Goal: Information Seeking & Learning: Learn about a topic

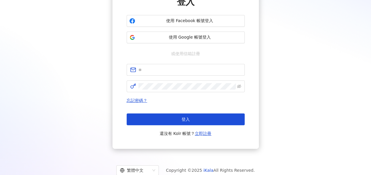
scroll to position [77, 0]
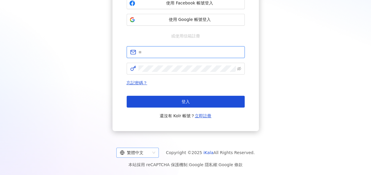
type input "**********"
click at [150, 150] on div "繁體中文" at bounding box center [135, 152] width 30 height 9
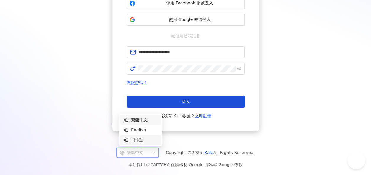
click at [143, 140] on div "日本語" at bounding box center [140, 140] width 33 height 6
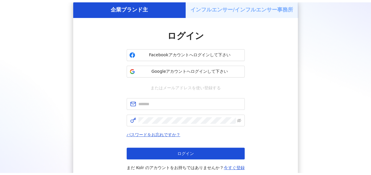
scroll to position [77, 0]
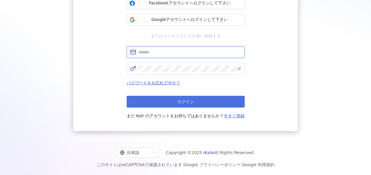
type input "**********"
click at [184, 103] on span "ログイン" at bounding box center [185, 101] width 17 height 5
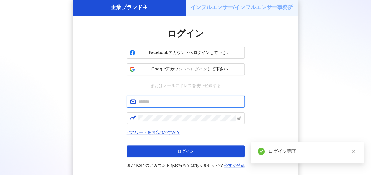
type input "**********"
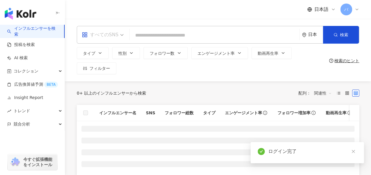
click at [116, 34] on div "すべてのSNS" at bounding box center [100, 34] width 37 height 9
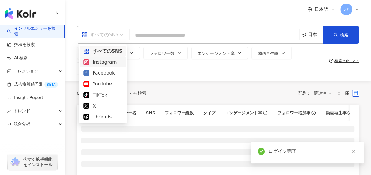
click at [114, 63] on div "Instagram" at bounding box center [102, 61] width 39 height 7
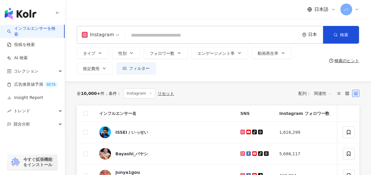
click at [152, 34] on input "search" at bounding box center [211, 35] width 169 height 11
click at [172, 40] on input "search" at bounding box center [211, 35] width 169 height 11
click at [177, 34] on input "search" at bounding box center [211, 35] width 169 height 11
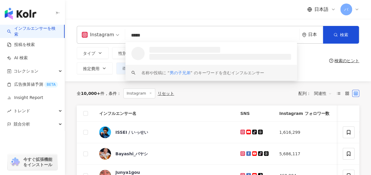
type input "*****"
click at [228, 94] on div "全 10,000+ 件 条件 ： Instagram リセット 配列： 関連性" at bounding box center [218, 93] width 282 height 10
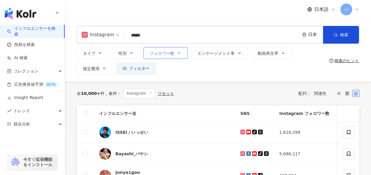
click at [163, 55] on span "フォロワー数" at bounding box center [162, 53] width 25 height 5
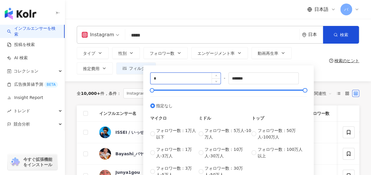
click at [181, 82] on input "*" at bounding box center [185, 78] width 70 height 11
type input "****"
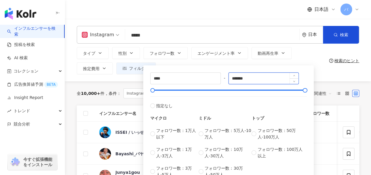
click at [272, 78] on input "*******" at bounding box center [264, 78] width 70 height 11
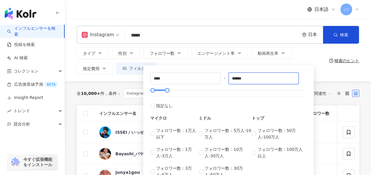
type input "******"
click at [325, 57] on div "タイプ 性別 フォロワー数 エンゲージメント率 動画再生率 推定費用 フィルター **** - ****** 指定なし マイクロ フォロワー数：1万人以下 フ…" at bounding box center [202, 60] width 250 height 27
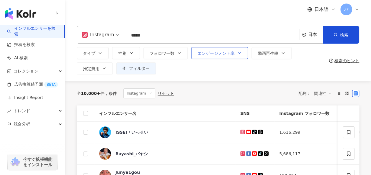
click at [230, 55] on span "エンゲージメント率" at bounding box center [215, 53] width 37 height 5
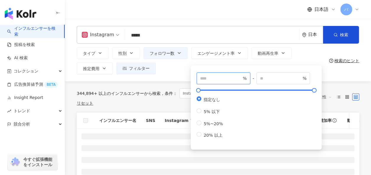
click at [213, 79] on input "number" at bounding box center [220, 78] width 41 height 6
type input "*"
click at [250, 67] on div "* % - % 指定なし 5% 以下 5%~20% 20% 以上" at bounding box center [256, 107] width 131 height 84
click at [140, 74] on button "フィルター" at bounding box center [136, 69] width 40 height 12
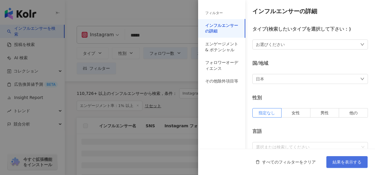
click at [342, 163] on span "結果を表示する" at bounding box center [347, 162] width 29 height 5
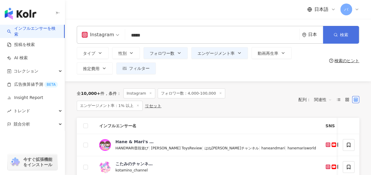
click at [331, 35] on button "検索" at bounding box center [341, 35] width 36 height 18
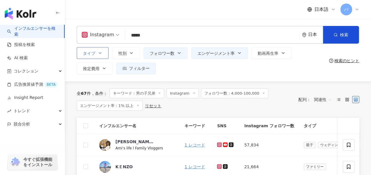
click at [104, 52] on button "タイプ" at bounding box center [93, 53] width 32 height 12
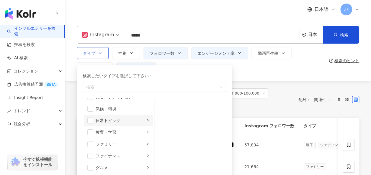
scroll to position [29, 0]
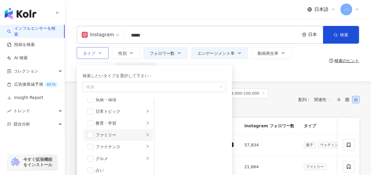
click at [110, 134] on div "ファミリー" at bounding box center [120, 135] width 49 height 6
click at [257, 73] on div "タイプ 検索したいタイプを選択して下さい： 検索 芸術・エンタメ 美容・ファッション 気候・環境 日常トピック 教育・学習 ファミリー ファイナンス グルメ …" at bounding box center [202, 60] width 250 height 27
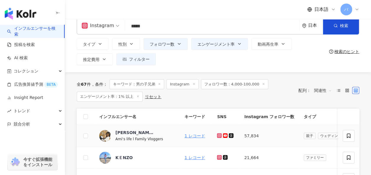
scroll to position [0, 0]
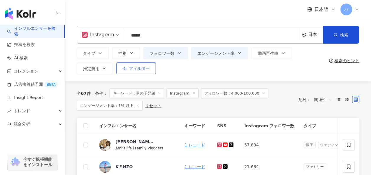
click at [129, 66] on span "フィルター" at bounding box center [139, 68] width 21 height 5
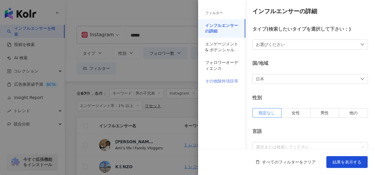
click at [225, 78] on div "その他除外項目等" at bounding box center [221, 81] width 47 height 13
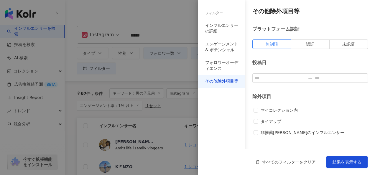
click at [276, 106] on div "除外項目 マイコレクション内 タイアップ 非推薦マークのインフルエンサー" at bounding box center [310, 117] width 116 height 47
click at [277, 108] on span "マイコレクション内" at bounding box center [279, 110] width 42 height 6
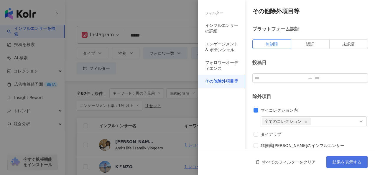
click at [343, 168] on button "結果を表示する" at bounding box center [347, 162] width 41 height 12
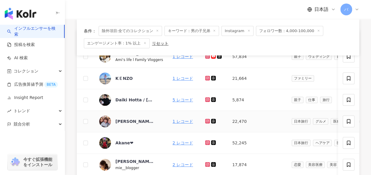
scroll to position [29, 0]
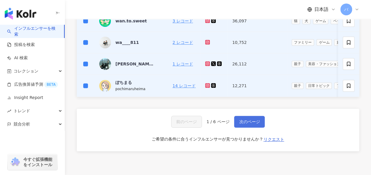
click at [241, 122] on button "次のページ" at bounding box center [249, 122] width 31 height 12
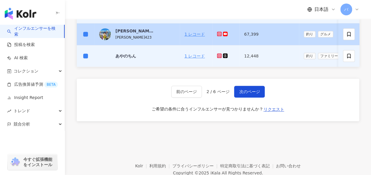
scroll to position [295, 0]
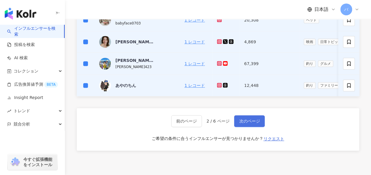
click at [244, 124] on span "次のページ" at bounding box center [249, 121] width 21 height 5
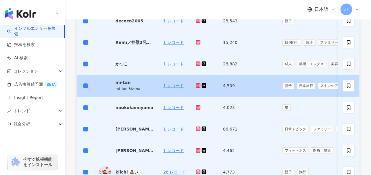
scroll to position [238, 0]
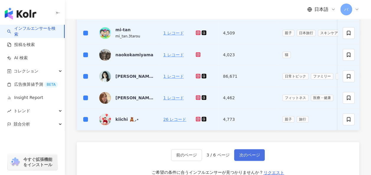
click at [245, 156] on span "次のページ" at bounding box center [249, 155] width 21 height 5
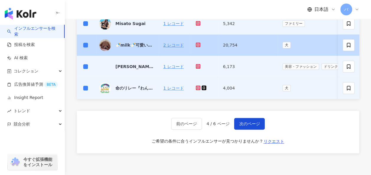
scroll to position [297, 0]
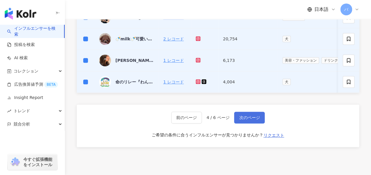
click at [244, 120] on span "次のページ" at bounding box center [249, 117] width 21 height 5
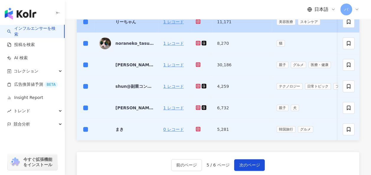
scroll to position [265, 0]
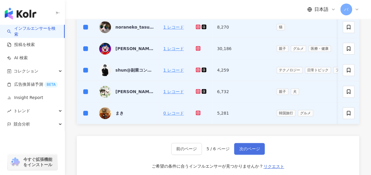
click at [247, 151] on span "次のページ" at bounding box center [249, 149] width 21 height 5
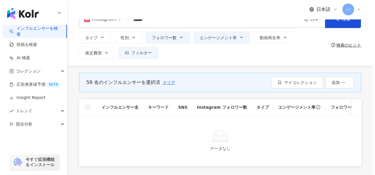
scroll to position [0, 0]
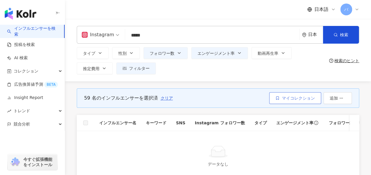
click at [288, 96] on span "マイコレクション" at bounding box center [298, 98] width 33 height 5
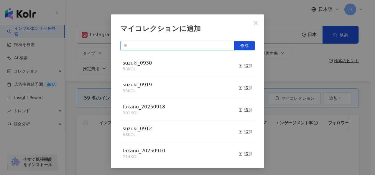
click at [209, 45] on input "text" at bounding box center [177, 45] width 114 height 9
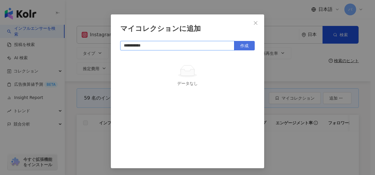
click at [243, 47] on span "作成" at bounding box center [244, 45] width 8 height 5
type input "**********"
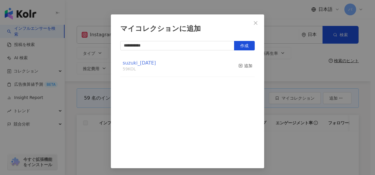
click at [145, 64] on span "suzuki_[DATE]" at bounding box center [139, 63] width 33 height 6
click at [253, 23] on icon "close" at bounding box center [255, 23] width 5 height 5
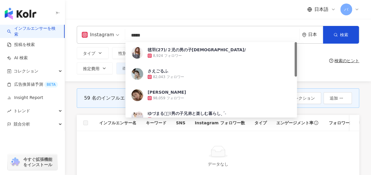
drag, startPoint x: 124, startPoint y: 37, endPoint x: 119, endPoint y: 37, distance: 4.7
click at [119, 37] on div "Instagram ***** 日本 検索 1b79038c-ad83-4398-9c6f-df29ccd56d5e 毬羽(27)/２児の男の子ママ/ 8,9…" at bounding box center [218, 35] width 282 height 18
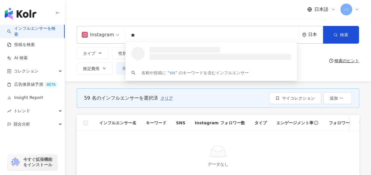
type input "*"
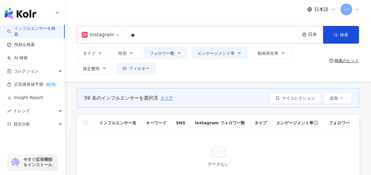
type input "*"
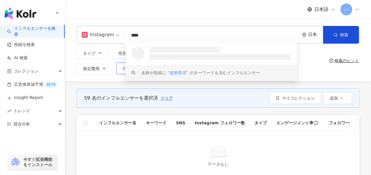
click at [122, 68] on button "フィルター" at bounding box center [136, 69] width 40 height 12
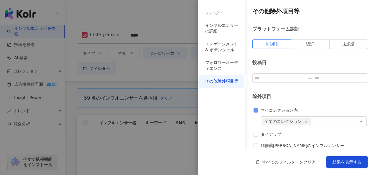
click at [263, 111] on span "マイコレクション内" at bounding box center [279, 110] width 42 height 6
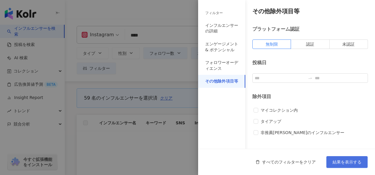
click at [344, 164] on span "結果を表示する" at bounding box center [347, 162] width 29 height 5
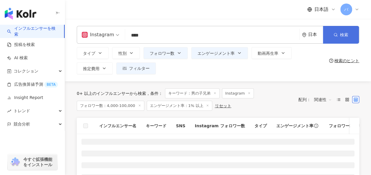
click at [331, 34] on button "検索" at bounding box center [341, 35] width 36 height 18
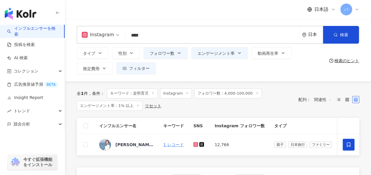
click at [169, 37] on input "****" at bounding box center [211, 35] width 169 height 11
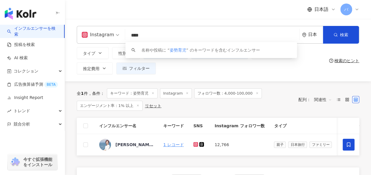
drag, startPoint x: 159, startPoint y: 36, endPoint x: 127, endPoint y: 37, distance: 31.6
click at [127, 37] on input "****" at bounding box center [211, 35] width 169 height 11
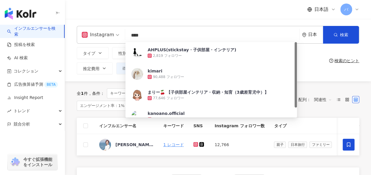
type input "****"
click at [314, 65] on div "タイプ 性別 フォロワー数 エンゲージメント率 動画再生率 推定費用 フィルター フィルター インフルエンサーの詳細 エンゲージメント & ポテンシャル フォ…" at bounding box center [202, 60] width 250 height 27
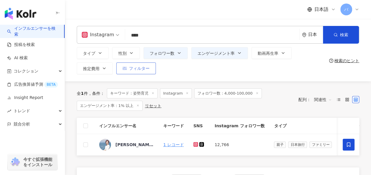
click at [145, 70] on span "フィルター" at bounding box center [139, 68] width 21 height 5
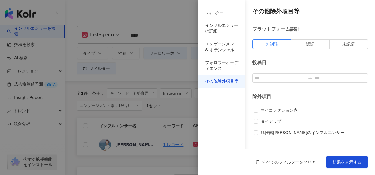
click at [177, 68] on div at bounding box center [187, 87] width 375 height 175
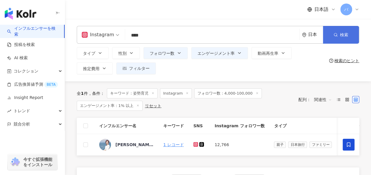
click at [332, 33] on button "検索" at bounding box center [341, 35] width 36 height 18
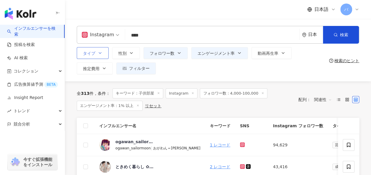
click at [96, 55] on button "タイプ" at bounding box center [93, 53] width 32 height 12
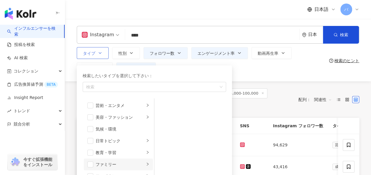
click at [114, 165] on div "ファミリー" at bounding box center [120, 164] width 49 height 6
click at [91, 163] on span "button" at bounding box center [90, 165] width 6 height 6
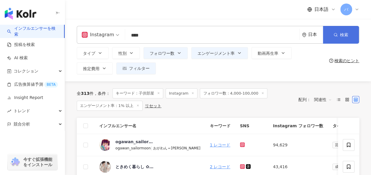
click at [342, 37] on span "検索" at bounding box center [344, 34] width 8 height 5
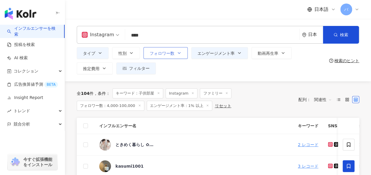
click at [178, 54] on icon "button" at bounding box center [179, 53] width 5 height 5
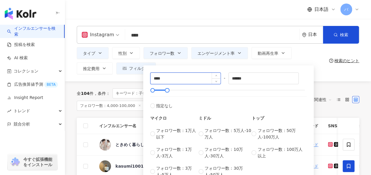
click at [157, 78] on input "****" at bounding box center [185, 78] width 70 height 11
type input "****"
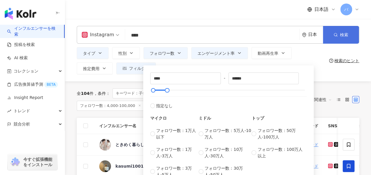
click at [342, 33] on span "検索" at bounding box center [344, 34] width 8 height 5
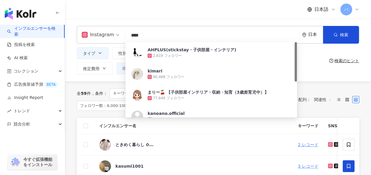
drag, startPoint x: 133, startPoint y: 35, endPoint x: 126, endPoint y: 35, distance: 7.1
click at [127, 35] on input "****" at bounding box center [211, 35] width 169 height 11
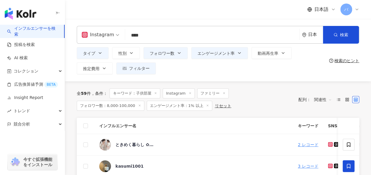
click at [316, 79] on div "Instagram 子供部屋 **** 日本 検索 5a80c452-949c-434b-ada3-e3517d41ab3c 6f761aaf-23da-43…" at bounding box center [218, 50] width 306 height 63
click at [132, 67] on span "フィルター" at bounding box center [139, 68] width 21 height 5
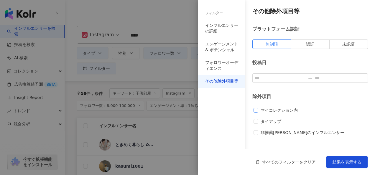
click at [266, 111] on span "マイコレクション内" at bounding box center [279, 110] width 42 height 6
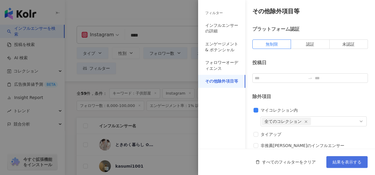
click at [348, 164] on span "結果を表示する" at bounding box center [347, 162] width 29 height 5
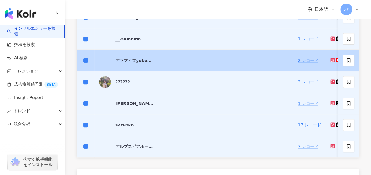
scroll to position [265, 0]
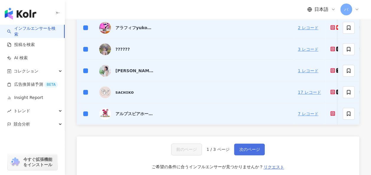
click at [252, 152] on span "次のページ" at bounding box center [249, 149] width 21 height 5
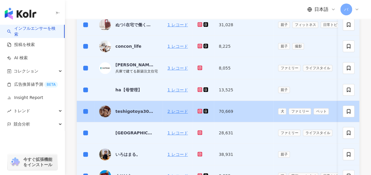
scroll to position [238, 0]
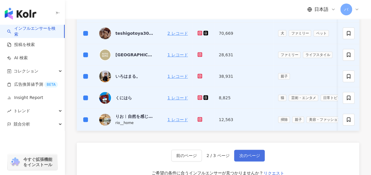
click at [251, 156] on span "次のページ" at bounding box center [249, 155] width 21 height 5
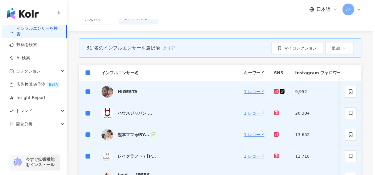
scroll to position [32, 0]
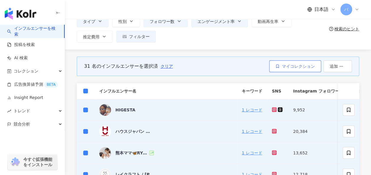
click at [291, 62] on button "マイコレクション" at bounding box center [295, 66] width 52 height 12
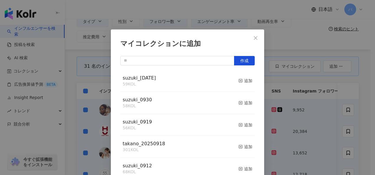
scroll to position [8, 0]
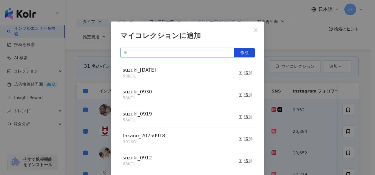
click at [169, 53] on input "text" at bounding box center [177, 52] width 114 height 9
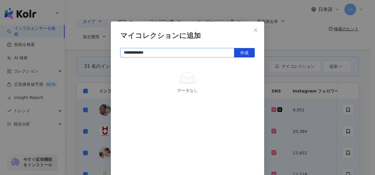
type input "**********"
click at [244, 55] on span "作成" at bounding box center [244, 52] width 8 height 5
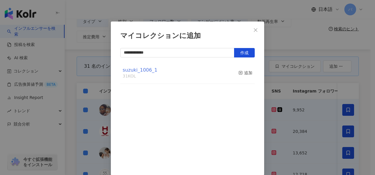
click at [144, 68] on span "suzuki_1006_1" at bounding box center [140, 70] width 35 height 6
click at [253, 29] on icon "close" at bounding box center [255, 30] width 5 height 5
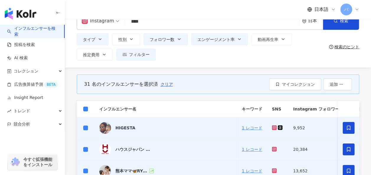
scroll to position [0, 0]
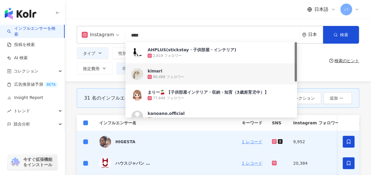
drag, startPoint x: 118, startPoint y: 35, endPoint x: 113, endPoint y: 28, distance: 8.8
click at [106, 35] on div "Instagram **** 日本 検索 5a80c452-949c-434b-ada3-e3517d41ab3c 6f761aaf-23da-43ab-9f…" at bounding box center [218, 35] width 282 height 18
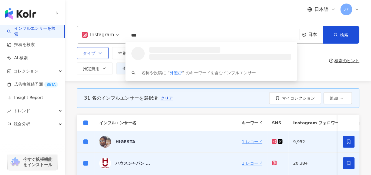
type input "***"
click at [98, 53] on icon "button" at bounding box center [100, 53] width 5 height 5
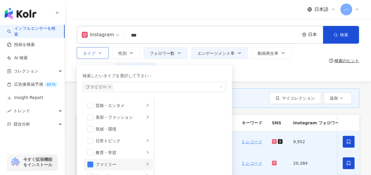
click at [111, 162] on div "ファミリー" at bounding box center [120, 164] width 49 height 6
click at [87, 165] on li "ファミリー" at bounding box center [118, 165] width 69 height 12
click at [91, 165] on span "button" at bounding box center [90, 165] width 6 height 6
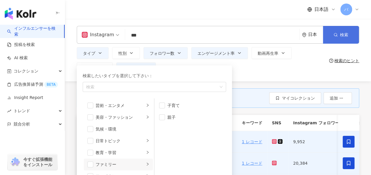
click at [337, 30] on button "検索" at bounding box center [341, 35] width 36 height 18
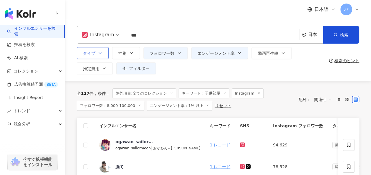
click at [96, 55] on button "タイプ" at bounding box center [93, 53] width 32 height 12
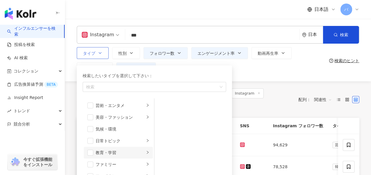
scroll to position [29, 0]
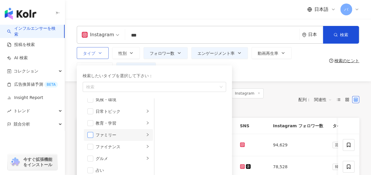
click at [93, 137] on span "button" at bounding box center [90, 135] width 6 height 6
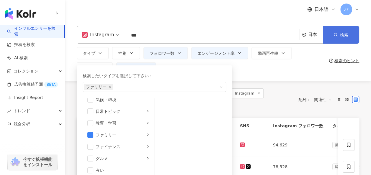
click at [329, 32] on button "検索" at bounding box center [341, 35] width 36 height 18
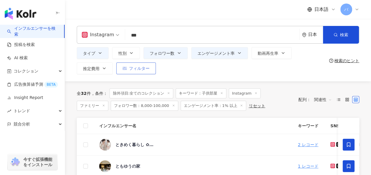
click at [135, 68] on span "フィルター" at bounding box center [139, 68] width 21 height 5
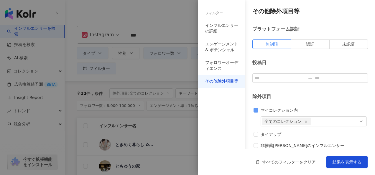
click at [262, 109] on span "マイコレクション内" at bounding box center [279, 110] width 42 height 6
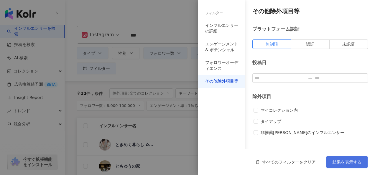
click at [335, 161] on span "結果を表示する" at bounding box center [347, 162] width 29 height 5
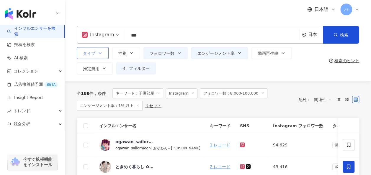
click at [105, 57] on button "タイプ" at bounding box center [93, 53] width 32 height 12
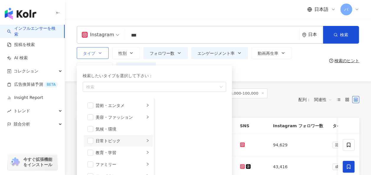
scroll to position [29, 0]
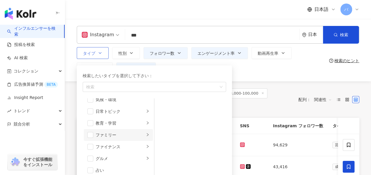
click at [94, 135] on li "ファミリー" at bounding box center [118, 135] width 69 height 12
click at [91, 136] on span "button" at bounding box center [90, 135] width 6 height 6
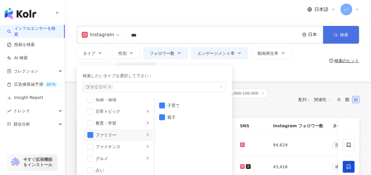
click at [337, 38] on button "検索" at bounding box center [341, 35] width 36 height 18
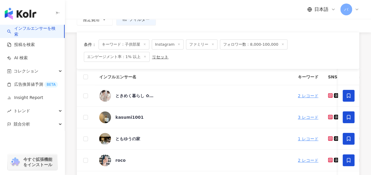
scroll to position [29, 0]
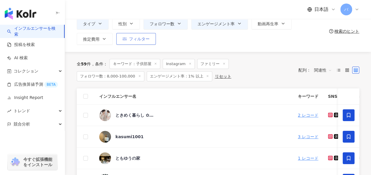
click at [139, 40] on span "フィルター" at bounding box center [139, 39] width 21 height 5
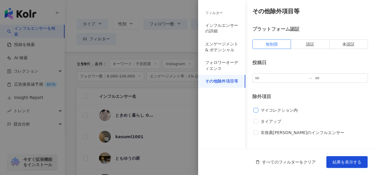
click at [265, 110] on span "マイコレクション内" at bounding box center [279, 110] width 42 height 6
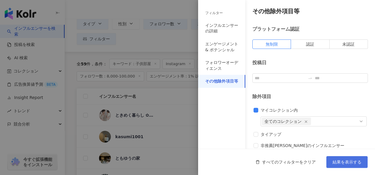
click at [332, 158] on button "結果を表示する" at bounding box center [347, 162] width 41 height 12
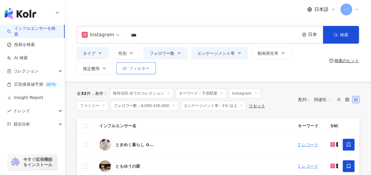
click at [139, 70] on span "フィルター" at bounding box center [139, 68] width 21 height 5
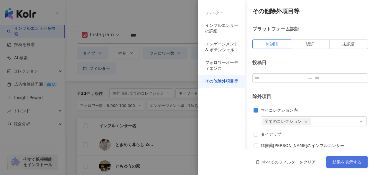
click at [335, 160] on span "結果を表示する" at bounding box center [347, 162] width 29 height 5
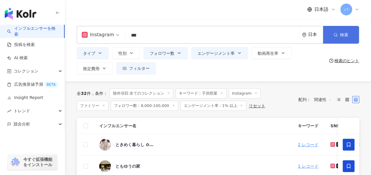
click at [336, 33] on icon "button" at bounding box center [335, 35] width 4 height 4
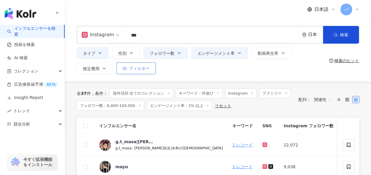
click at [136, 71] on span "フィルター" at bounding box center [139, 68] width 21 height 5
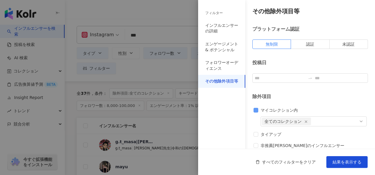
click at [280, 110] on span "マイコレクション内" at bounding box center [279, 110] width 42 height 6
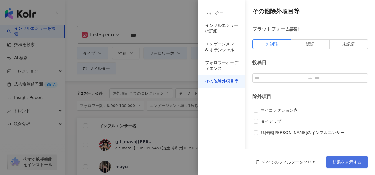
click at [348, 162] on span "結果を表示する" at bounding box center [347, 162] width 29 height 5
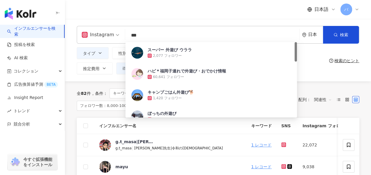
drag, startPoint x: 143, startPoint y: 34, endPoint x: 115, endPoint y: 34, distance: 28.6
click at [115, 34] on div "Instagram *** 日本 検索 1fb993f3-8ed5-4a1b-b341-30a746df456f スーパー 外遊び ウララ 2,077 フォロ…" at bounding box center [218, 35] width 282 height 18
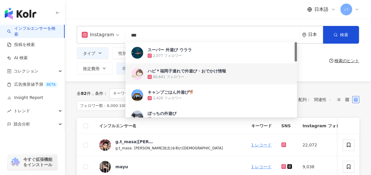
click at [103, 81] on div "全 82 件 条件 ： キーワード：外遊び Instagram ファミリー フォロワー数：8,000-100,000 エンゲージメント率：1% 以上 リセット…" at bounding box center [218, 99] width 282 height 37
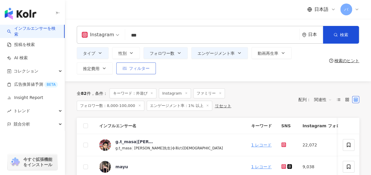
click at [127, 72] on button "フィルター" at bounding box center [136, 69] width 40 height 12
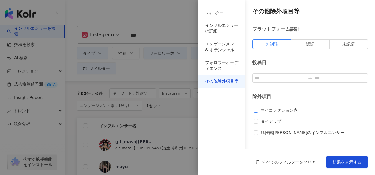
click at [264, 107] on span "マイコレクション内" at bounding box center [279, 110] width 42 height 6
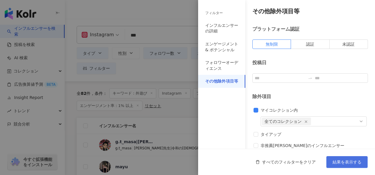
click at [336, 162] on span "結果を表示する" at bounding box center [347, 162] width 29 height 5
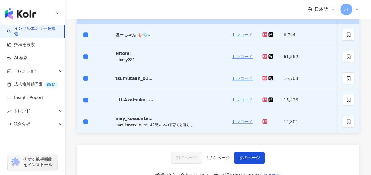
scroll to position [295, 0]
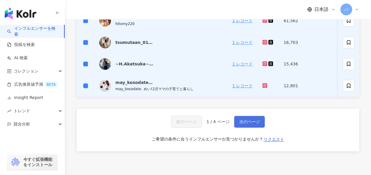
click at [245, 128] on button "次のページ" at bounding box center [249, 122] width 31 height 12
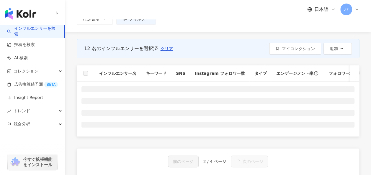
scroll to position [32, 0]
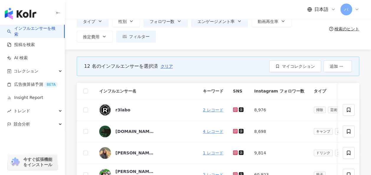
click at [88, 91] on th at bounding box center [86, 91] width 18 height 16
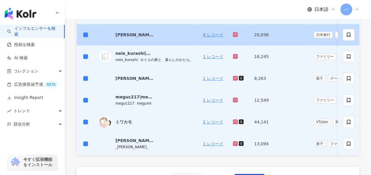
scroll to position [268, 0]
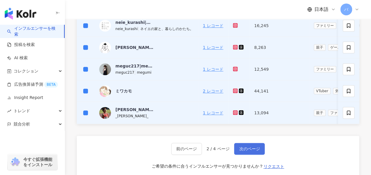
click at [246, 151] on span "次のページ" at bounding box center [249, 149] width 21 height 5
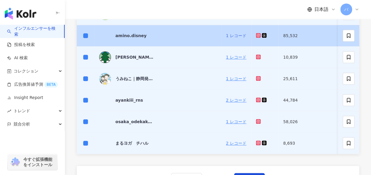
scroll to position [297, 0]
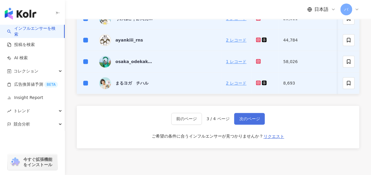
click at [242, 121] on span "次のページ" at bounding box center [249, 119] width 21 height 5
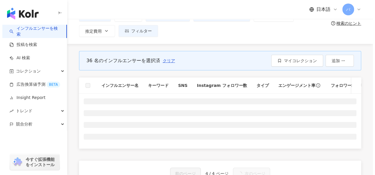
scroll to position [32, 0]
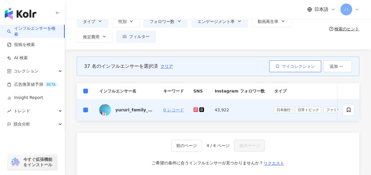
click at [297, 63] on button "マイコレクション" at bounding box center [295, 66] width 52 height 12
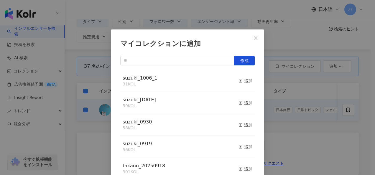
scroll to position [8, 0]
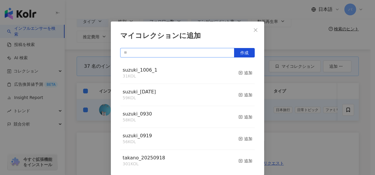
click at [145, 54] on input "text" at bounding box center [177, 52] width 114 height 9
type input "*"
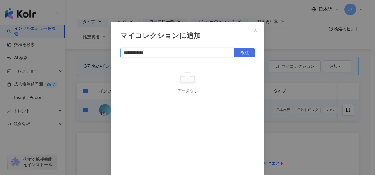
click at [241, 52] on span "作成" at bounding box center [244, 52] width 8 height 5
type input "**********"
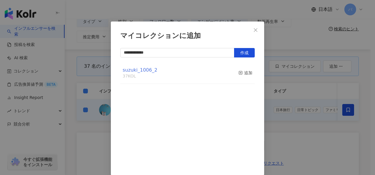
click at [143, 72] on span "suzuki_1006_2" at bounding box center [140, 70] width 35 height 6
click at [255, 26] on button "Close" at bounding box center [256, 30] width 12 height 12
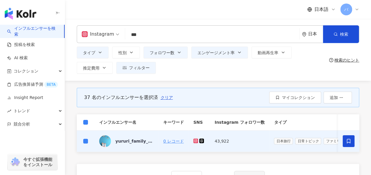
scroll to position [0, 0]
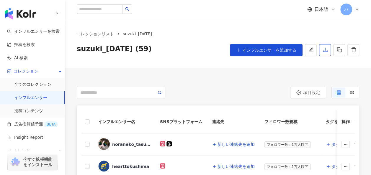
click at [324, 52] on icon "download" at bounding box center [325, 50] width 4 height 4
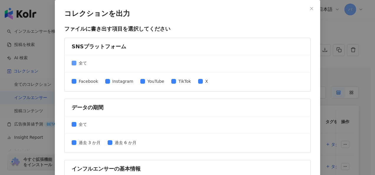
click at [77, 64] on span "全て" at bounding box center [82, 63] width 13 height 6
click at [112, 83] on span "Instagram" at bounding box center [123, 81] width 26 height 6
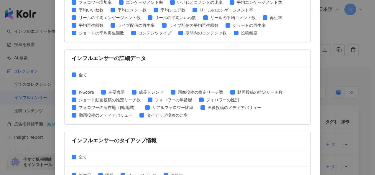
scroll to position [304, 0]
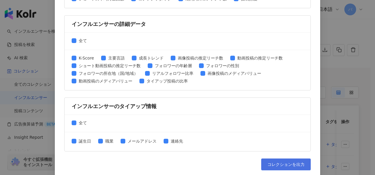
click at [278, 162] on span "コレクションを出力" at bounding box center [286, 164] width 37 height 5
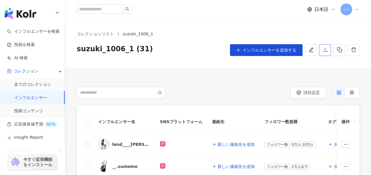
click at [326, 50] on icon "download" at bounding box center [324, 49] width 5 height 5
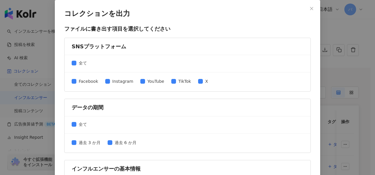
click at [78, 63] on span "全て" at bounding box center [82, 63] width 13 height 6
click at [110, 84] on span "Instagram" at bounding box center [123, 81] width 26 height 6
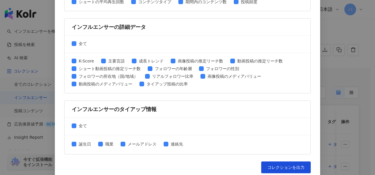
scroll to position [304, 0]
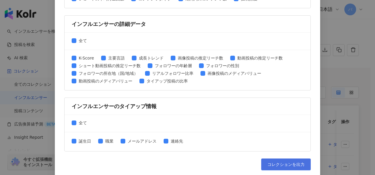
click at [275, 159] on button "コレクションを出力" at bounding box center [286, 165] width 50 height 12
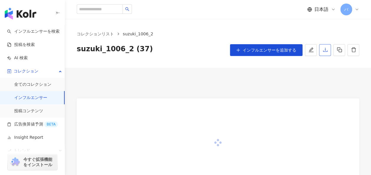
click at [324, 53] on button "button" at bounding box center [325, 50] width 12 height 12
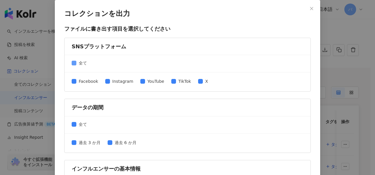
click at [81, 60] on span "全て" at bounding box center [82, 63] width 13 height 6
click at [115, 81] on span "Instagram" at bounding box center [123, 81] width 26 height 6
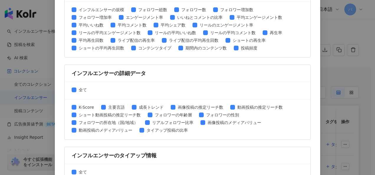
scroll to position [304, 0]
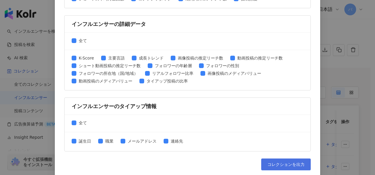
click at [286, 165] on span "コレクションを出力" at bounding box center [286, 164] width 37 height 5
